Goal: Register for event/course

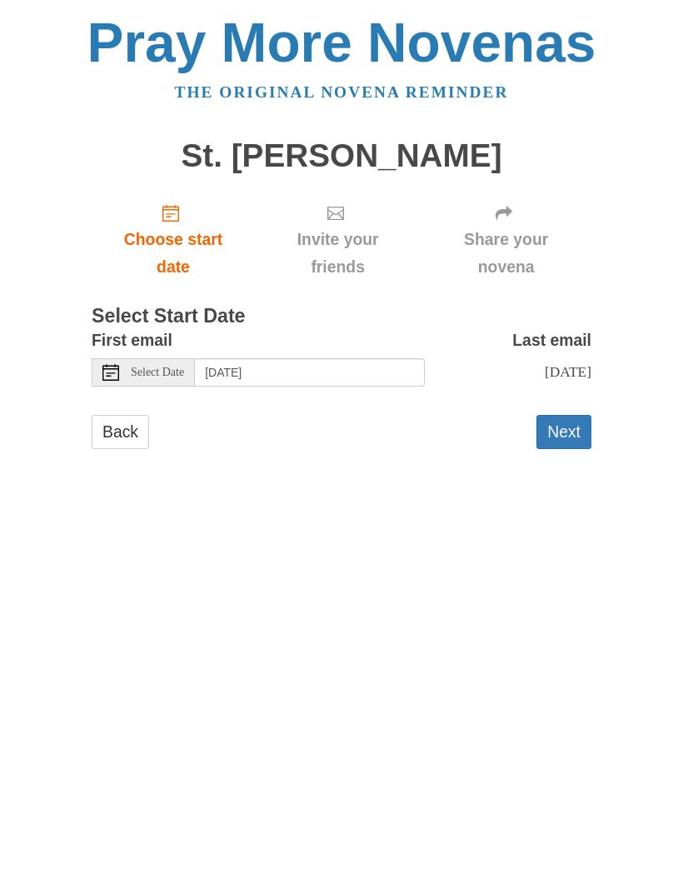
click at [562, 422] on button "Next" at bounding box center [564, 432] width 55 height 34
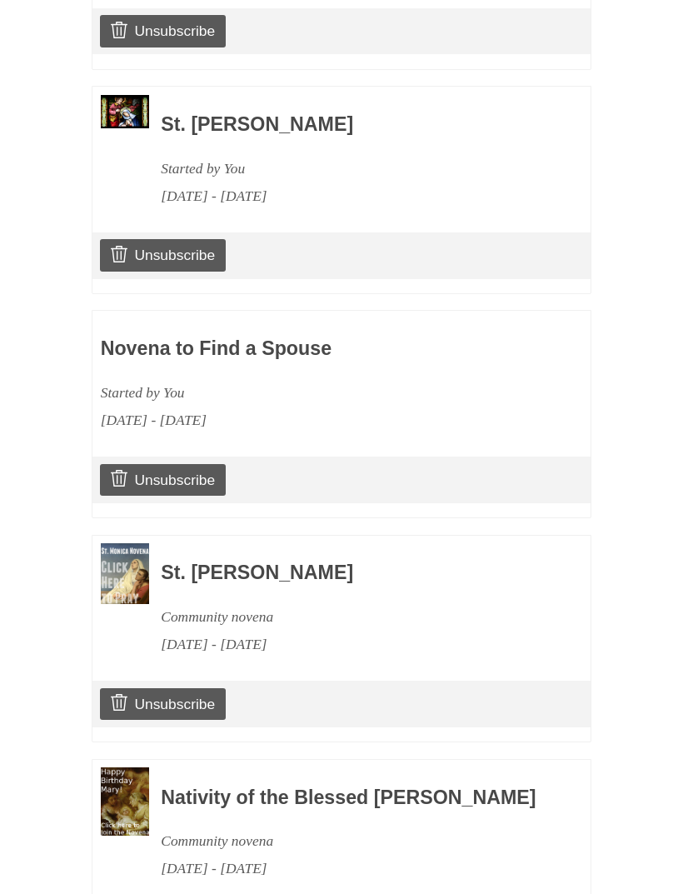
scroll to position [1275, 0]
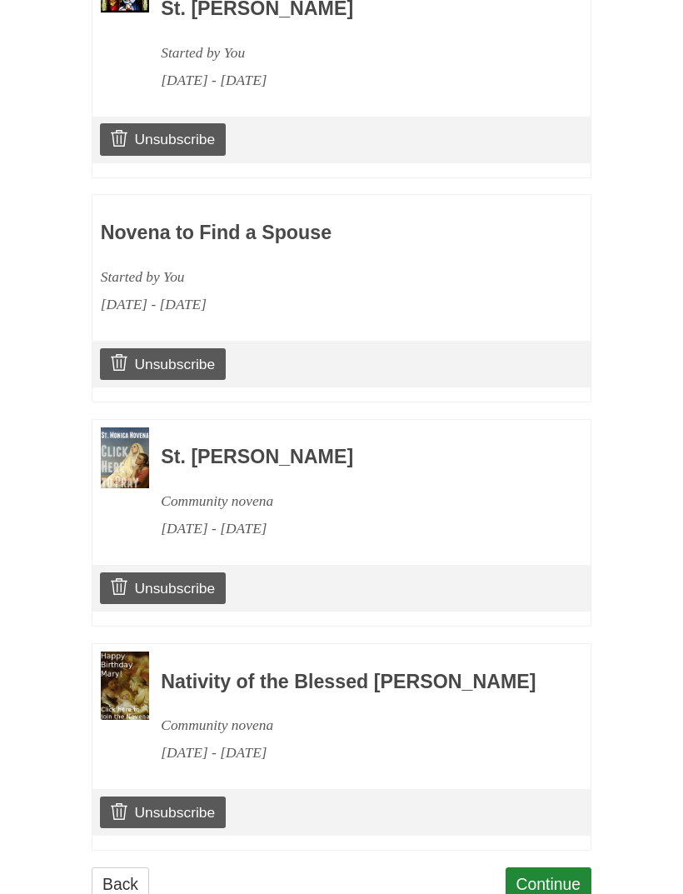
click at [546, 877] on link "Continue" at bounding box center [549, 884] width 87 height 34
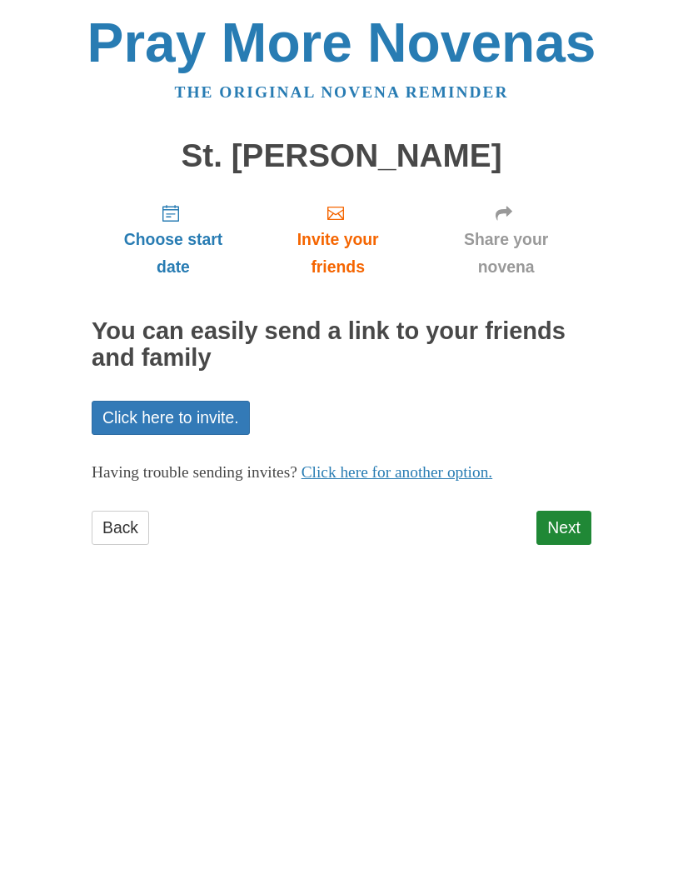
click at [557, 522] on link "Next" at bounding box center [564, 528] width 55 height 34
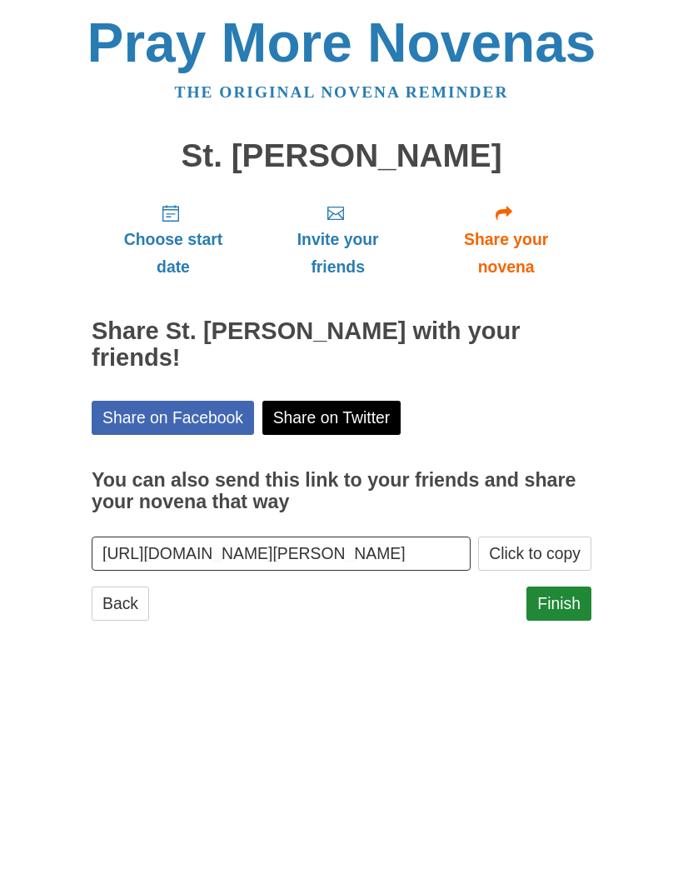
click at [563, 587] on link "Finish" at bounding box center [559, 604] width 65 height 34
